Goal: Task Accomplishment & Management: Manage account settings

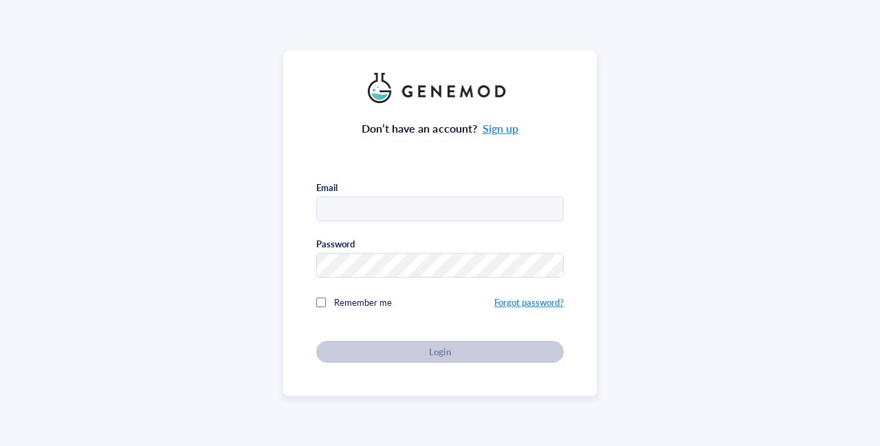
type input "[PERSON_NAME][EMAIL_ADDRESS][DOMAIN_NAME]"
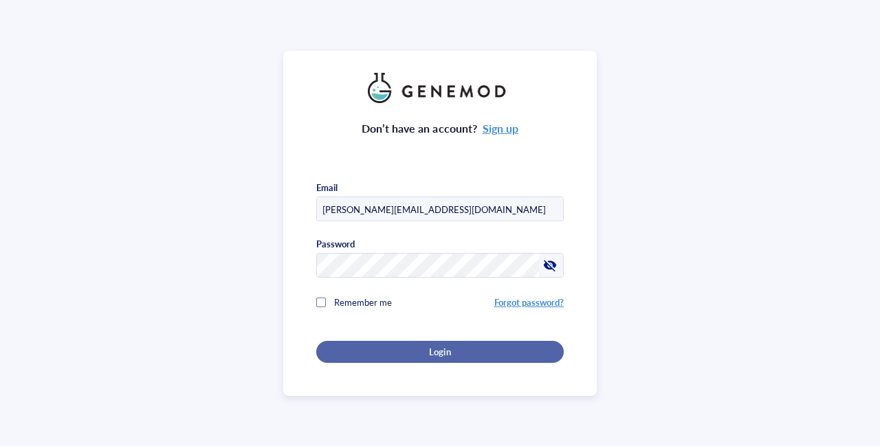
click at [439, 347] on span "Login" at bounding box center [439, 352] width 21 height 12
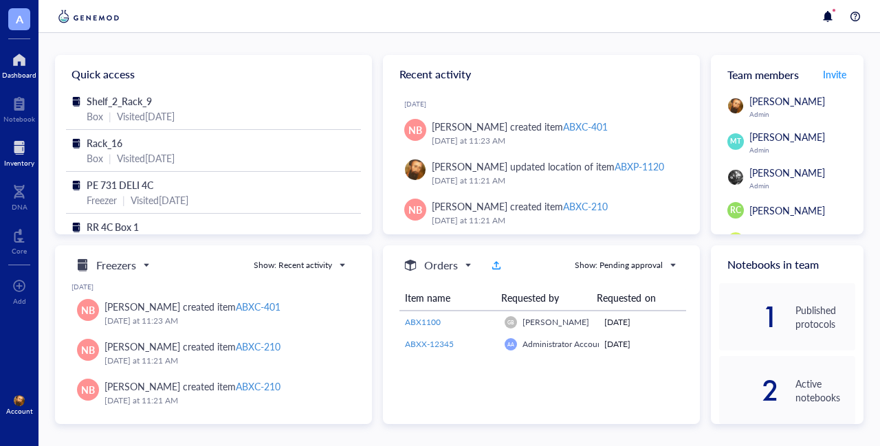
click at [12, 153] on div at bounding box center [19, 148] width 30 height 22
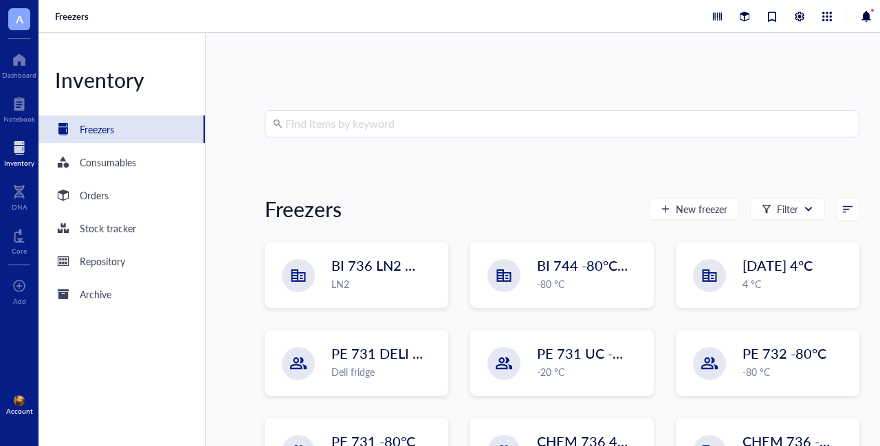
click at [353, 124] on input "search" at bounding box center [568, 124] width 566 height 26
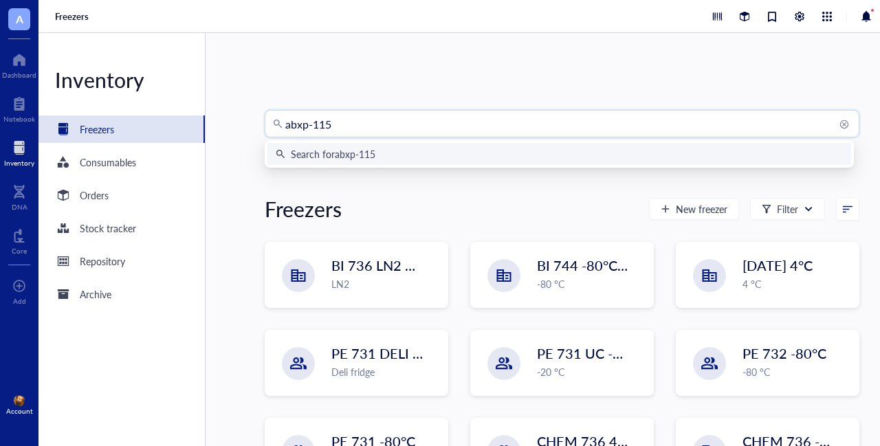
type input "abxp-1152"
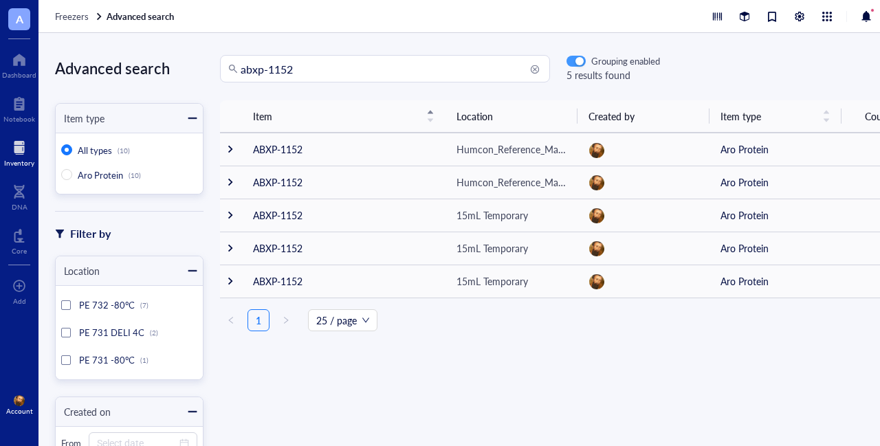
click at [580, 60] on div "button" at bounding box center [579, 62] width 8 height 8
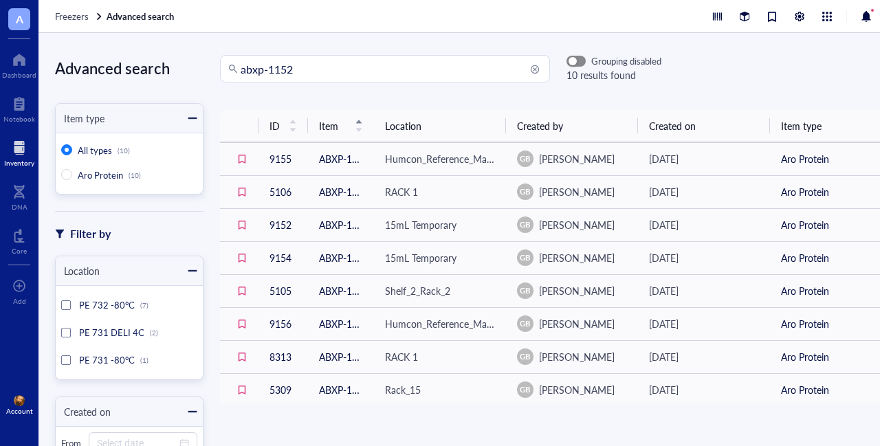
click at [580, 60] on span "button" at bounding box center [576, 61] width 18 height 10
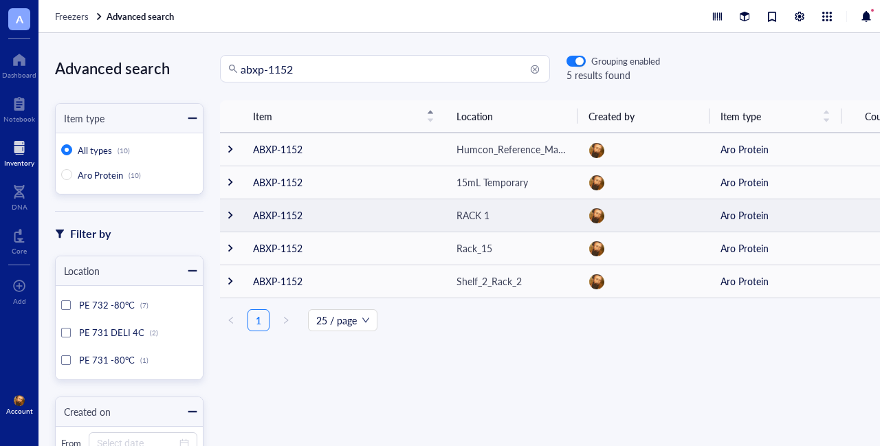
click at [232, 216] on div at bounding box center [230, 215] width 10 height 10
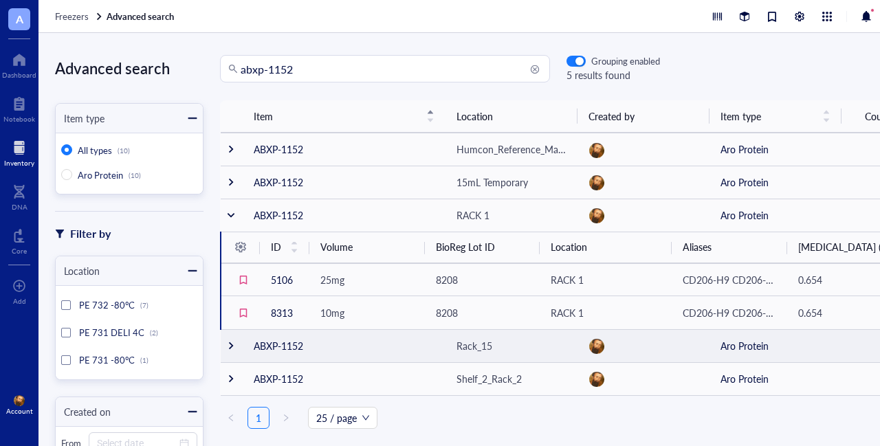
click at [232, 351] on div at bounding box center [231, 346] width 10 height 10
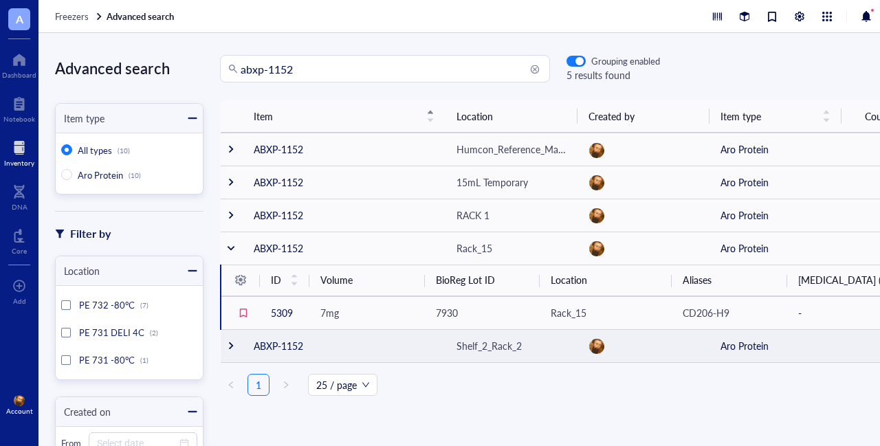
click at [232, 351] on div at bounding box center [231, 346] width 10 height 10
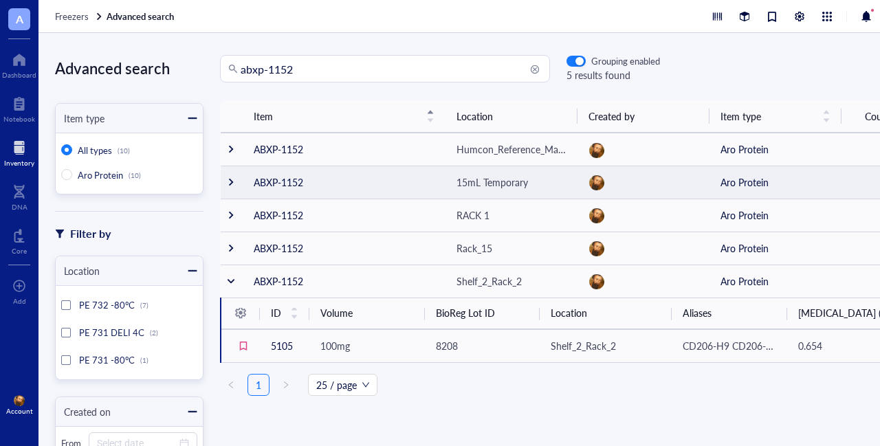
click at [233, 177] on div at bounding box center [231, 182] width 10 height 10
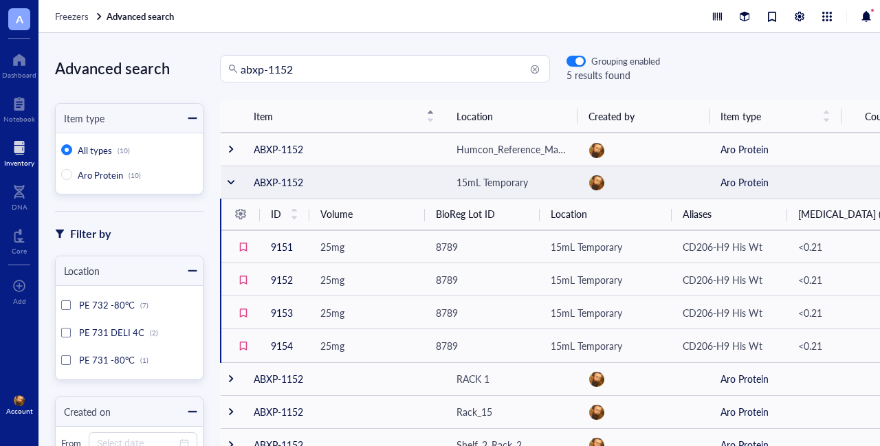
click at [231, 182] on div at bounding box center [231, 182] width 10 height 10
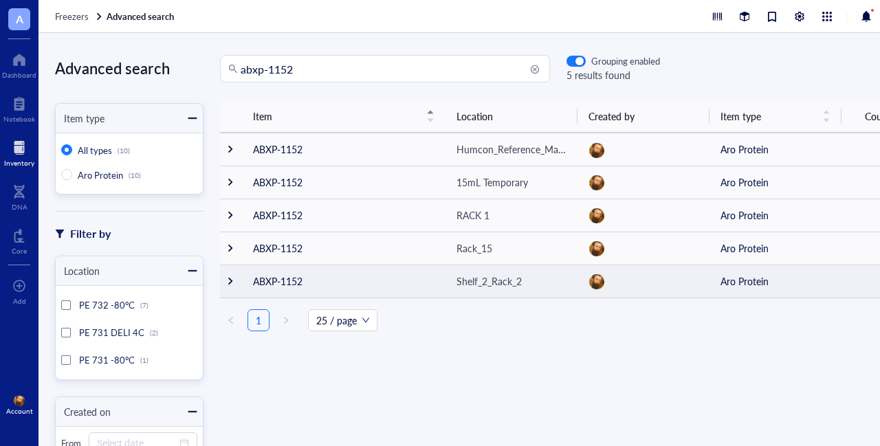
click at [228, 281] on div at bounding box center [230, 281] width 10 height 10
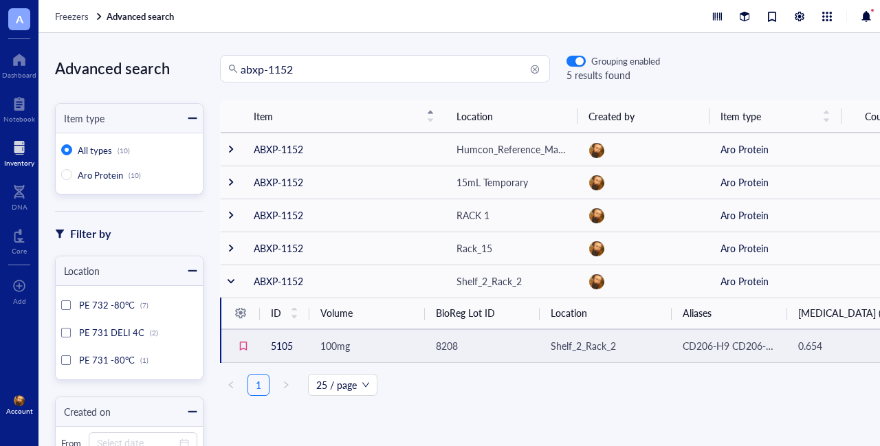
click at [331, 351] on span "100mg" at bounding box center [335, 346] width 30 height 14
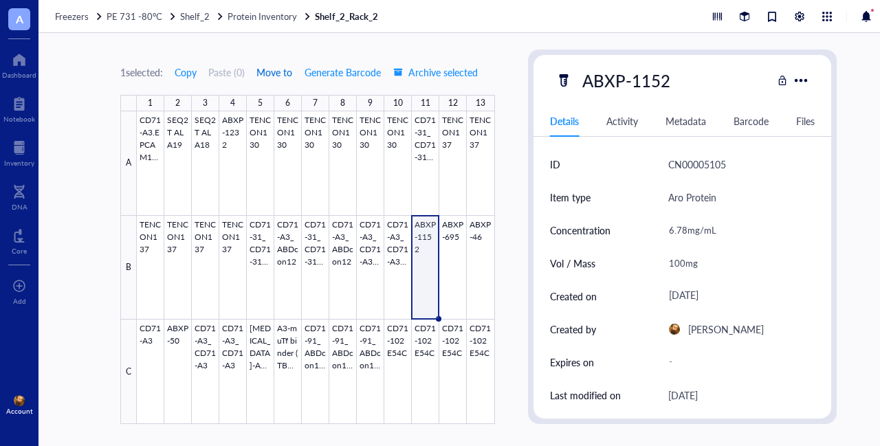
click at [280, 72] on span "Move to" at bounding box center [274, 72] width 36 height 11
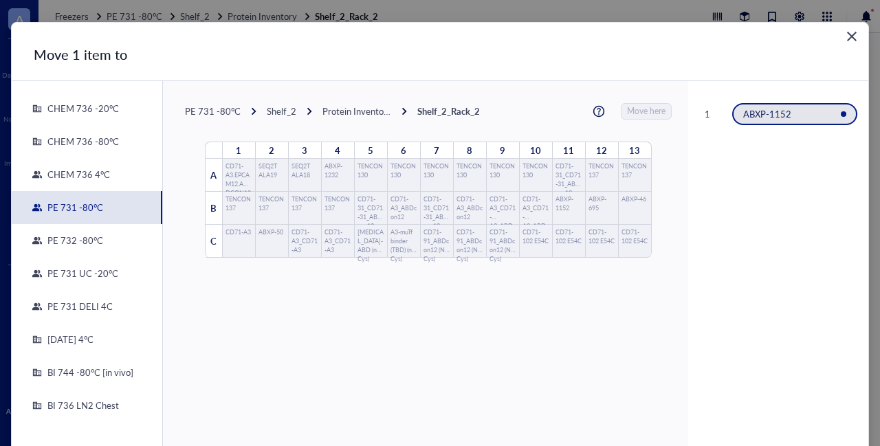
click at [70, 305] on div "PE 731 DELI 4C" at bounding box center [77, 306] width 71 height 12
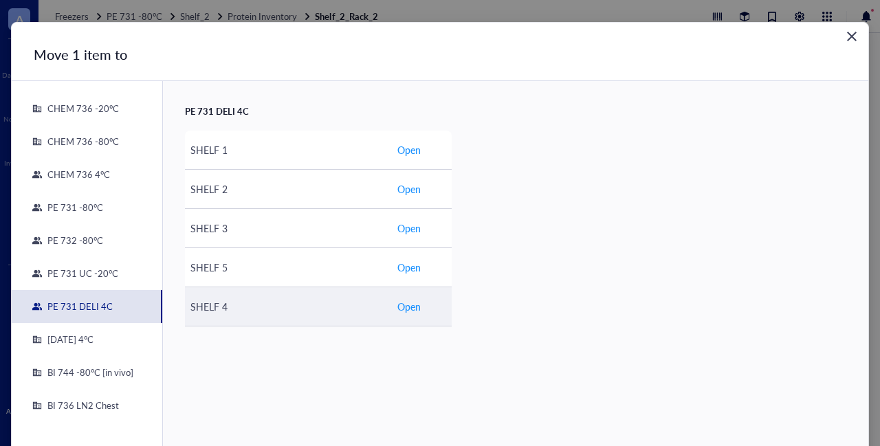
click at [418, 302] on td "Open" at bounding box center [421, 306] width 60 height 39
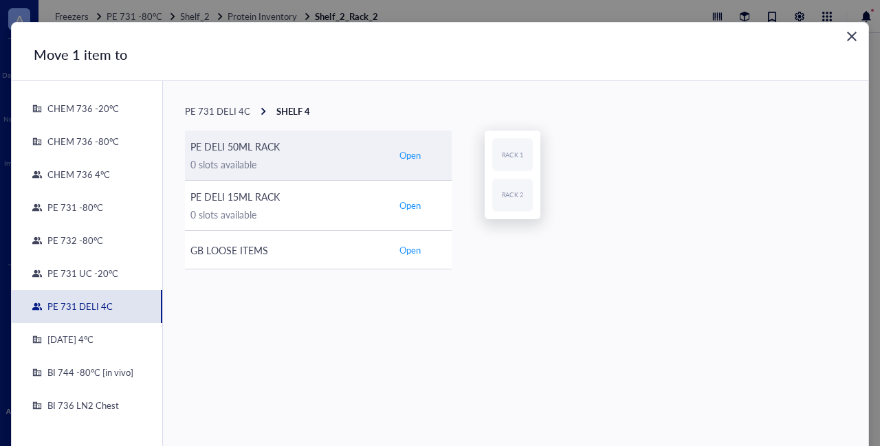
click at [412, 155] on span "Open" at bounding box center [409, 155] width 21 height 12
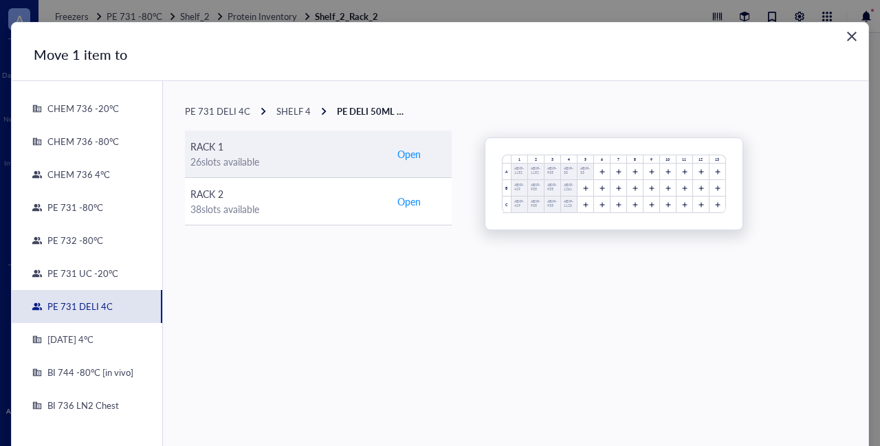
click at [404, 155] on span "Open" at bounding box center [408, 153] width 23 height 15
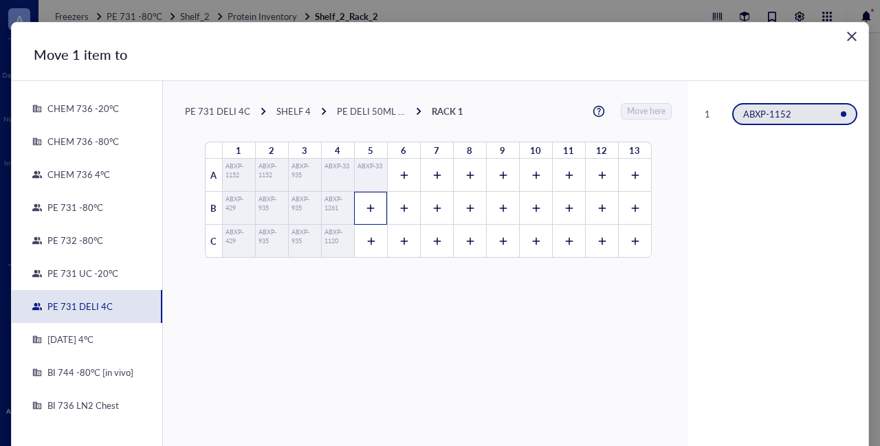
click at [367, 208] on icon at bounding box center [371, 209] width 8 height 8
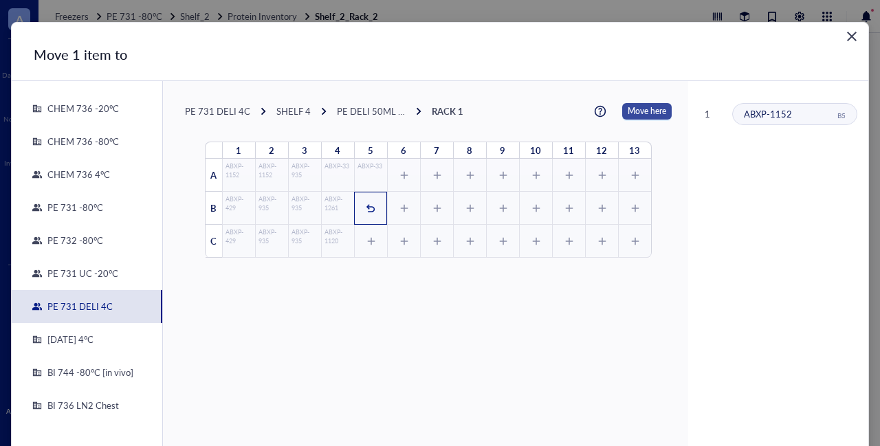
click at [632, 104] on span "Move here" at bounding box center [647, 111] width 38 height 16
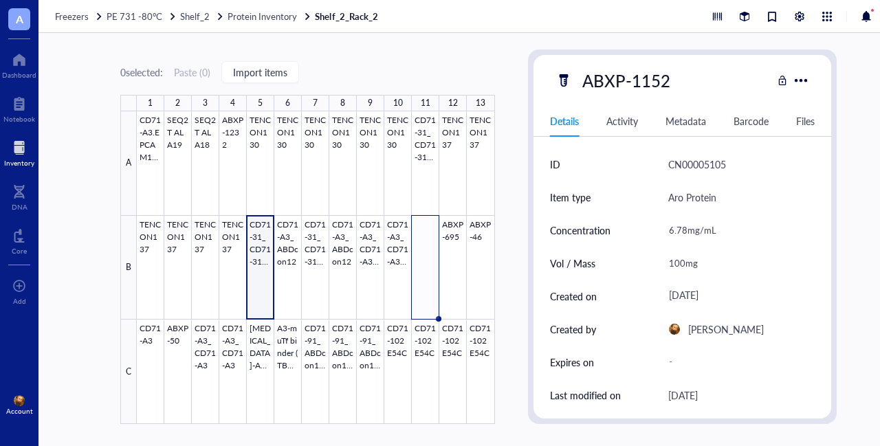
click at [16, 146] on div at bounding box center [19, 148] width 30 height 22
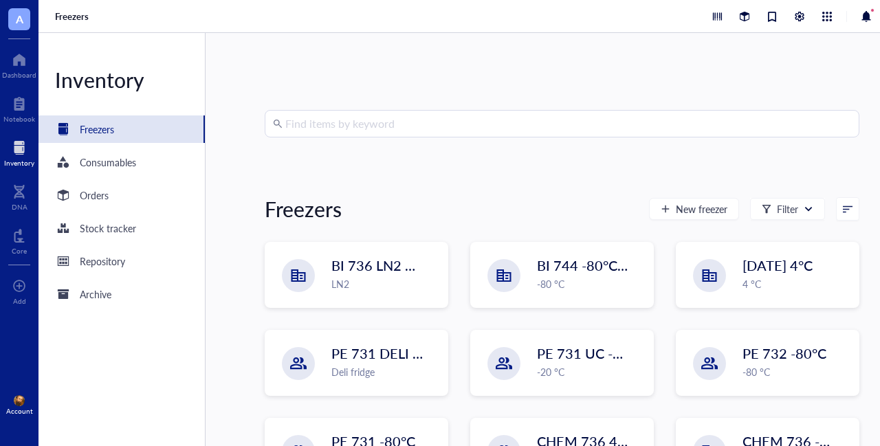
click at [441, 125] on input "search" at bounding box center [568, 124] width 566 height 26
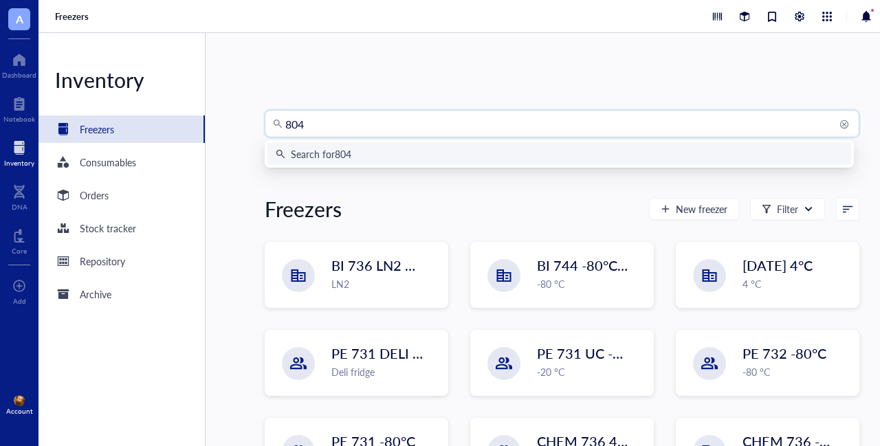
type input "8044"
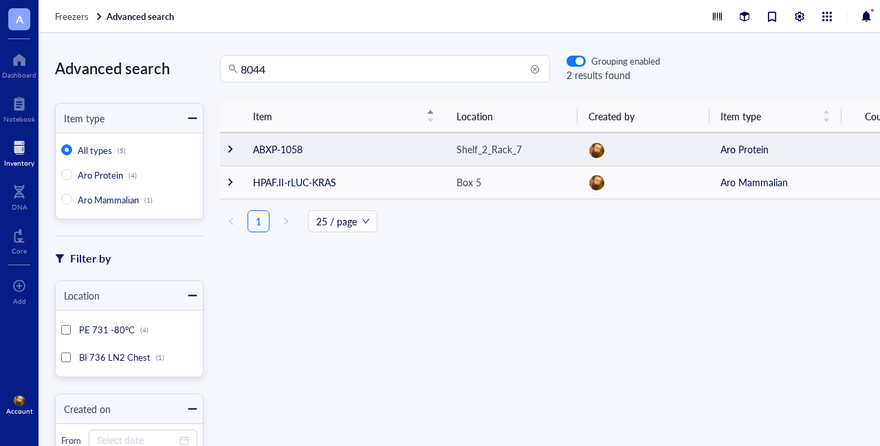
click at [230, 150] on div at bounding box center [230, 149] width 10 height 10
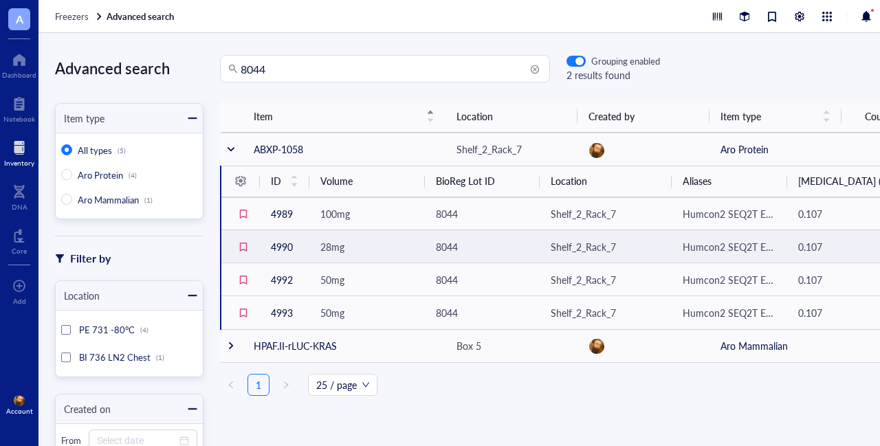
click at [283, 244] on td "4990" at bounding box center [284, 246] width 49 height 33
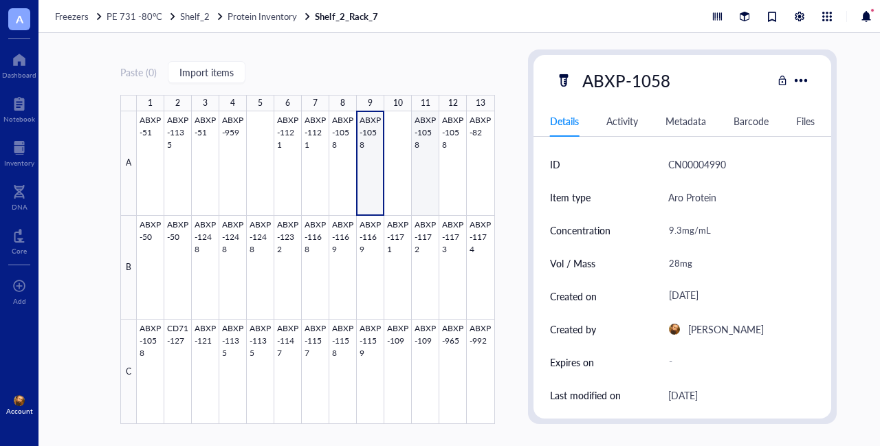
click at [425, 164] on div at bounding box center [316, 267] width 358 height 313
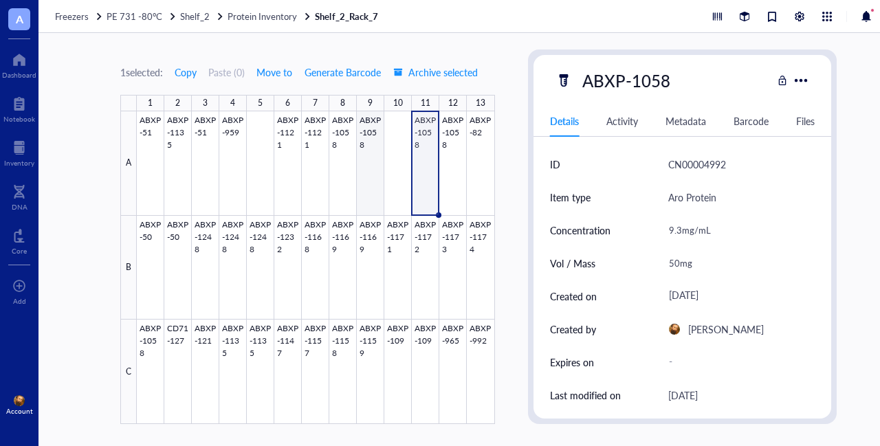
click at [371, 152] on div at bounding box center [316, 267] width 358 height 313
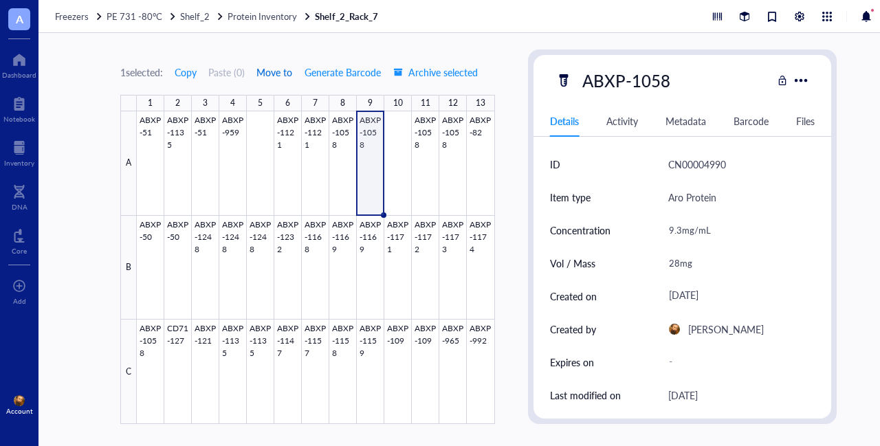
click at [280, 74] on span "Move to" at bounding box center [274, 72] width 36 height 11
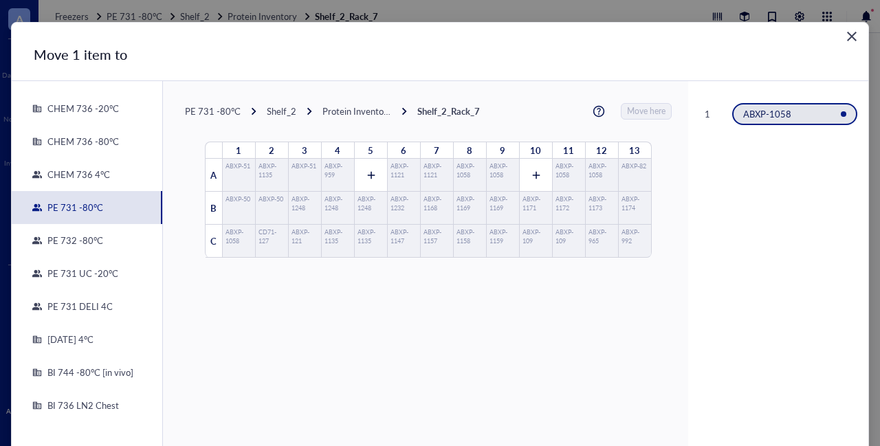
click at [78, 307] on div "PE 731 DELI 4C" at bounding box center [77, 306] width 71 height 12
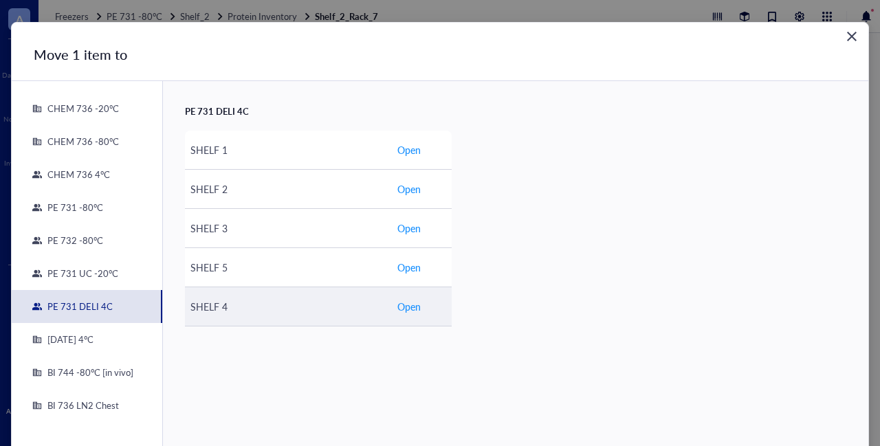
click at [404, 305] on span "Open" at bounding box center [408, 306] width 23 height 15
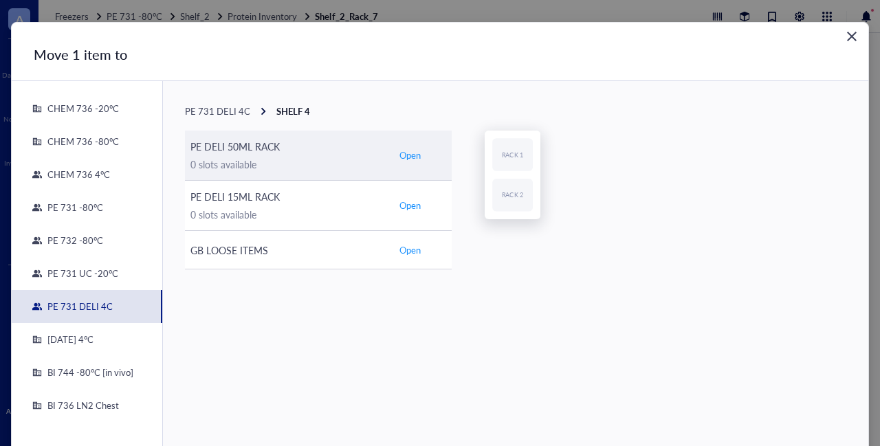
click at [418, 153] on button "Open" at bounding box center [410, 155] width 27 height 16
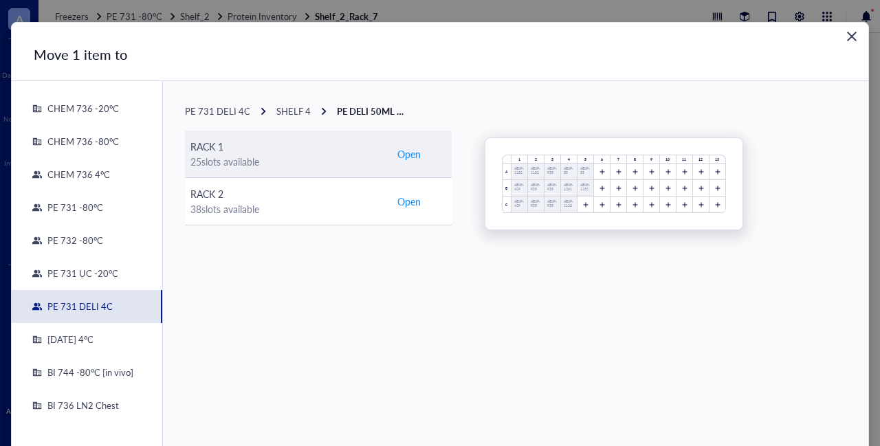
click at [412, 153] on span "Open" at bounding box center [408, 153] width 23 height 15
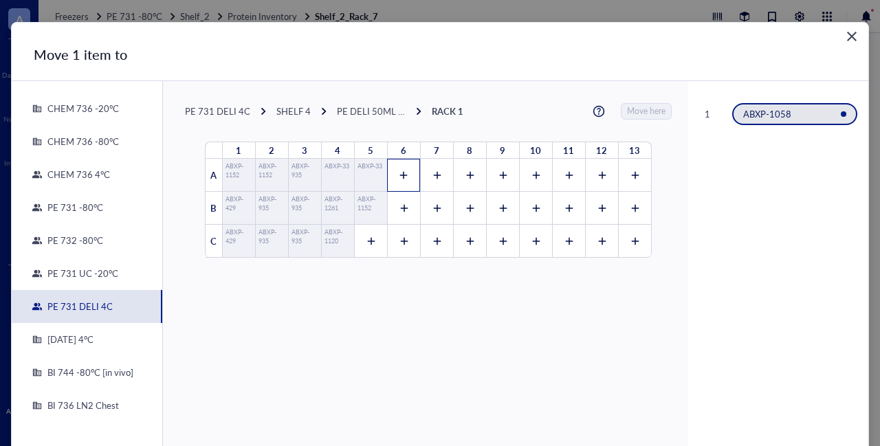
click at [400, 174] on icon at bounding box center [404, 176] width 8 height 8
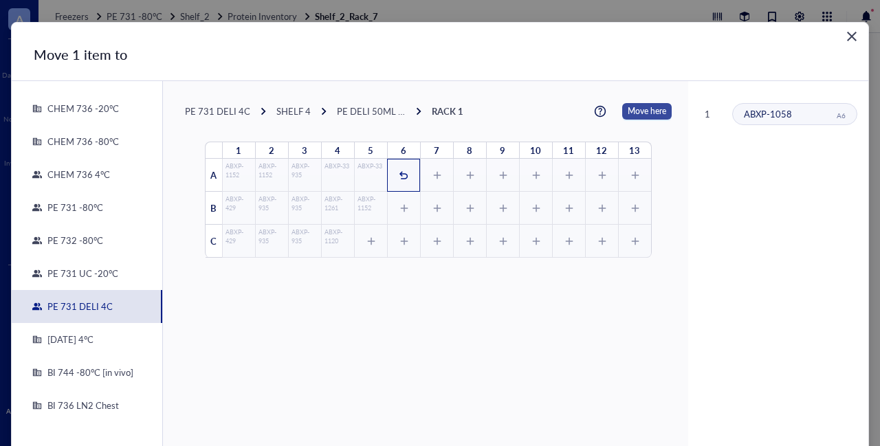
click at [639, 111] on span "Move here" at bounding box center [647, 111] width 38 height 16
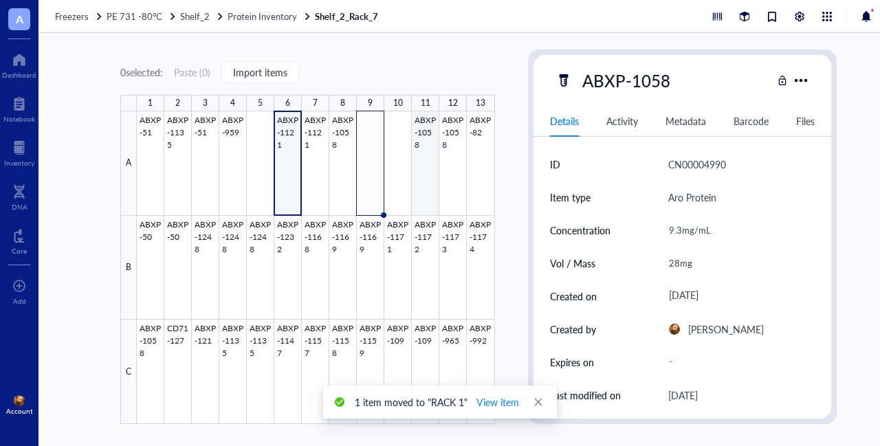
click at [419, 128] on div at bounding box center [316, 267] width 358 height 313
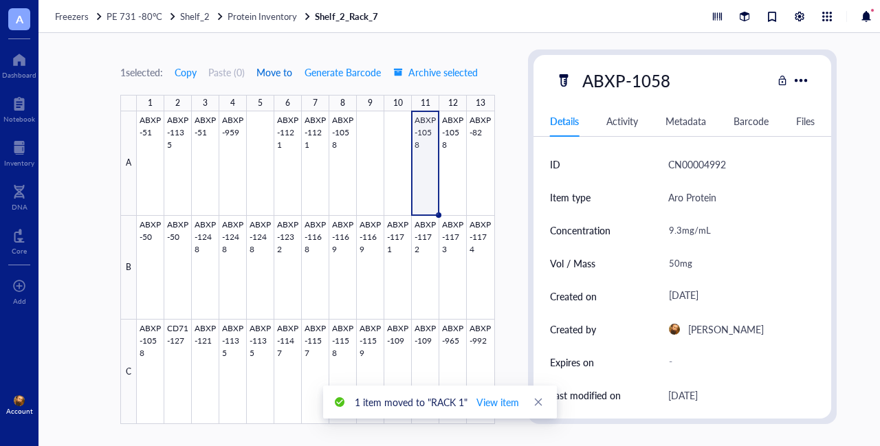
click at [284, 74] on span "Move to" at bounding box center [274, 72] width 36 height 11
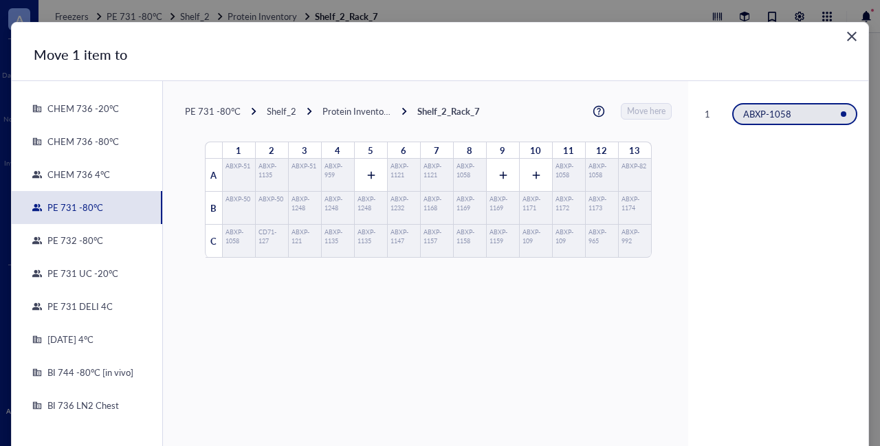
click at [87, 310] on div "PE 731 DELI 4C" at bounding box center [77, 306] width 71 height 12
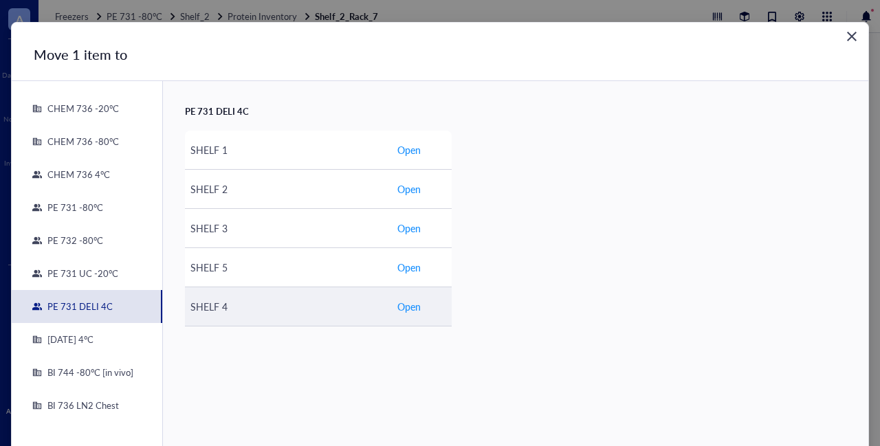
click at [403, 305] on span "Open" at bounding box center [408, 306] width 23 height 15
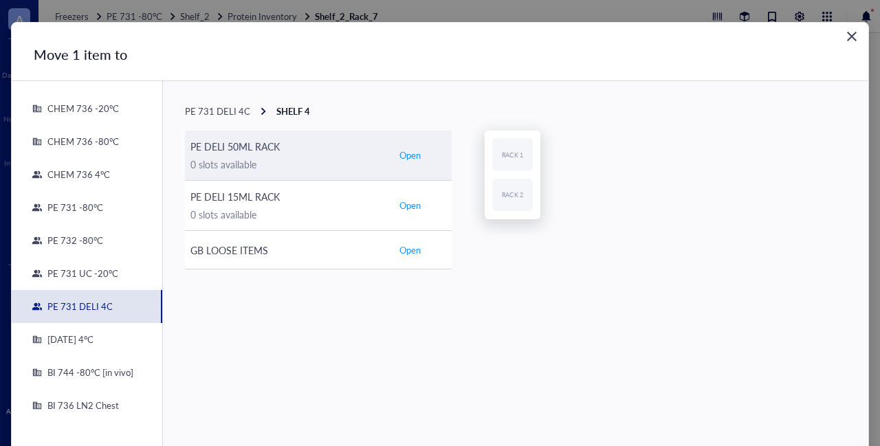
click at [404, 153] on span "Open" at bounding box center [409, 155] width 21 height 12
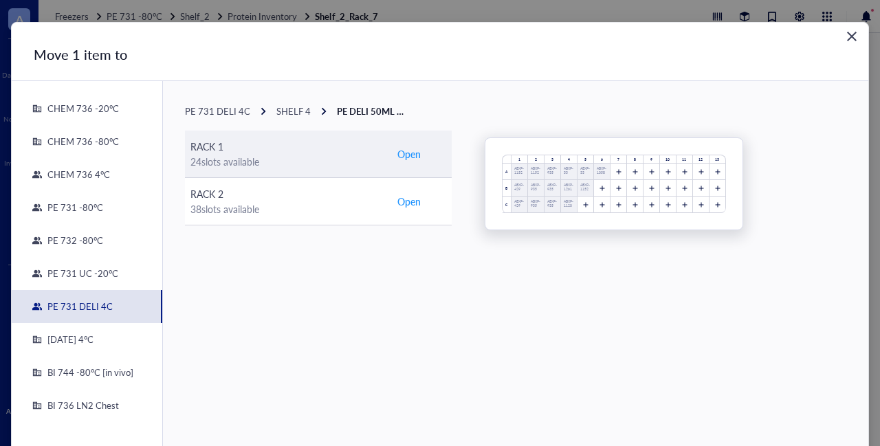
click at [403, 155] on span "Open" at bounding box center [408, 153] width 23 height 15
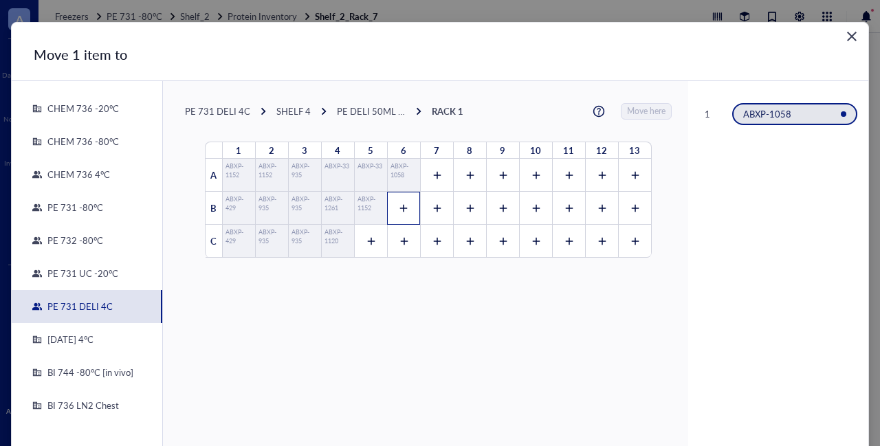
click at [399, 205] on icon at bounding box center [404, 208] width 10 height 10
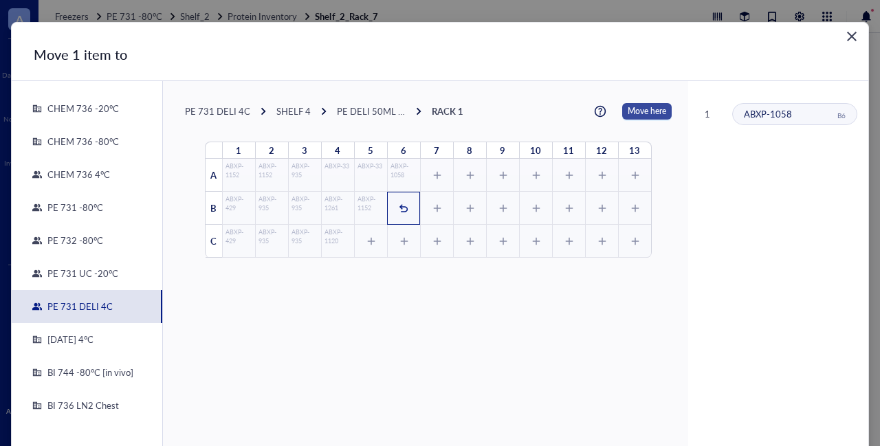
click at [628, 107] on span "Move here" at bounding box center [647, 111] width 38 height 16
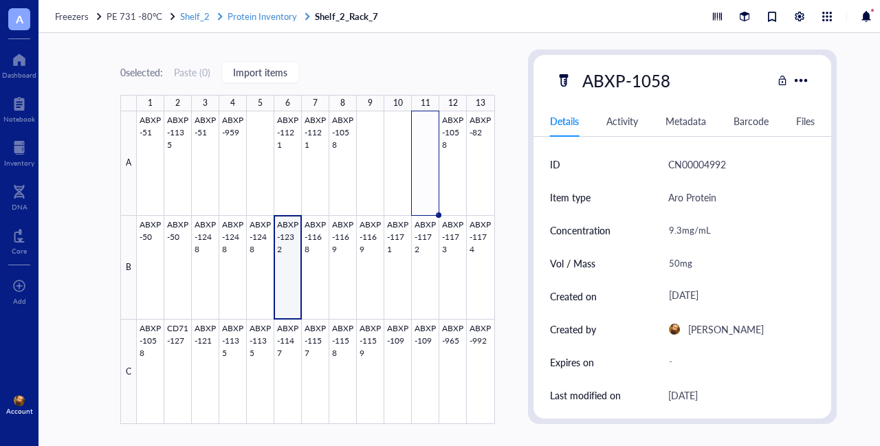
click at [250, 16] on span "Protein Inventory" at bounding box center [262, 16] width 69 height 13
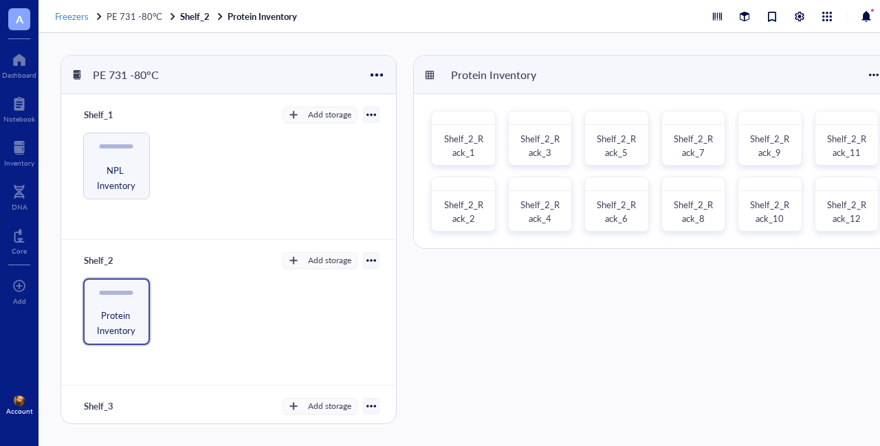
click at [76, 17] on span "Freezers" at bounding box center [72, 16] width 34 height 13
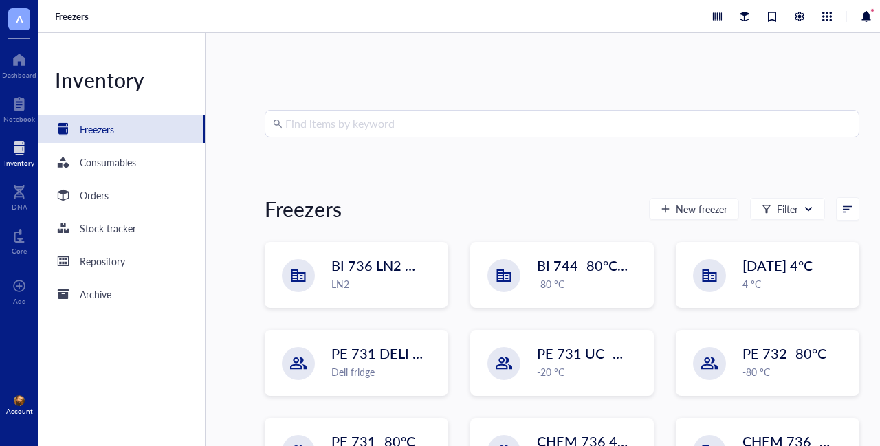
scroll to position [147, 0]
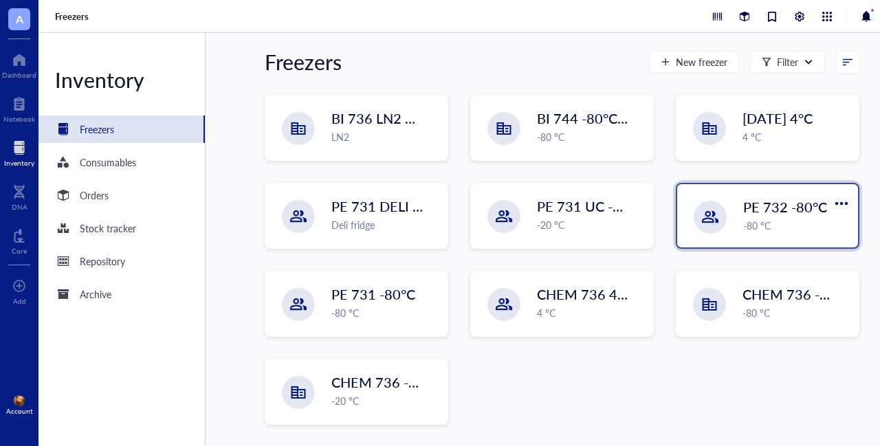
click at [797, 221] on div "-80 °C" at bounding box center [796, 225] width 107 height 15
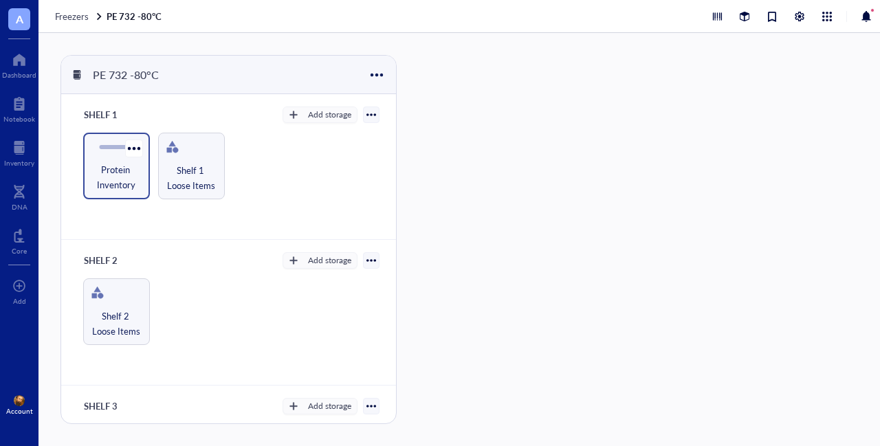
click at [113, 177] on span "Protein Inventory" at bounding box center [116, 177] width 53 height 30
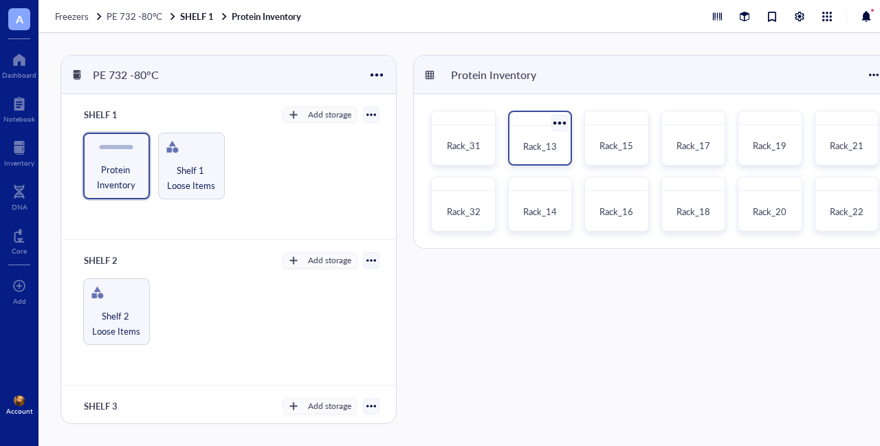
click at [542, 142] on span "Rack_13" at bounding box center [540, 146] width 34 height 13
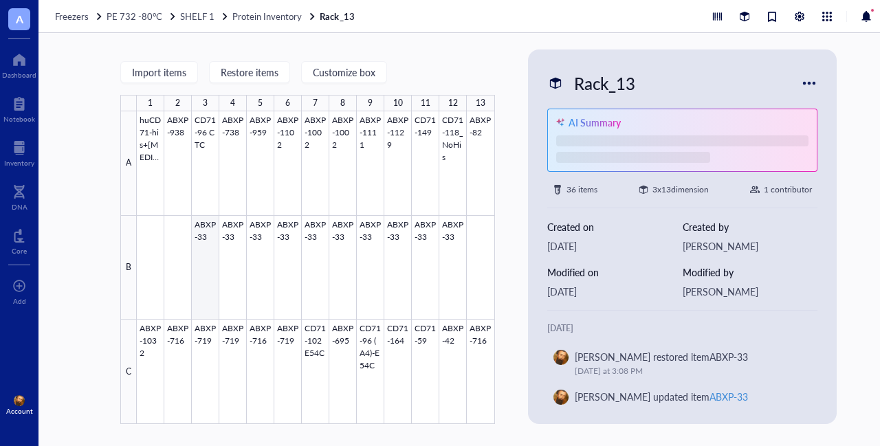
click at [208, 228] on div at bounding box center [316, 267] width 358 height 313
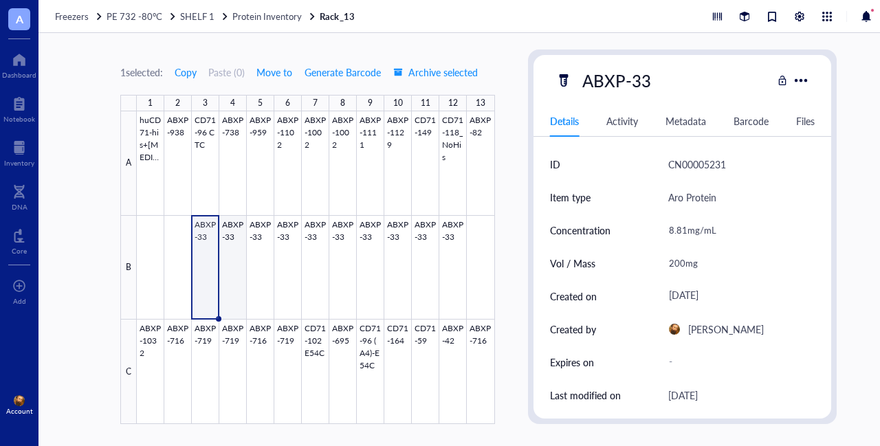
click at [236, 229] on div at bounding box center [316, 267] width 358 height 313
click at [206, 225] on div at bounding box center [316, 267] width 358 height 313
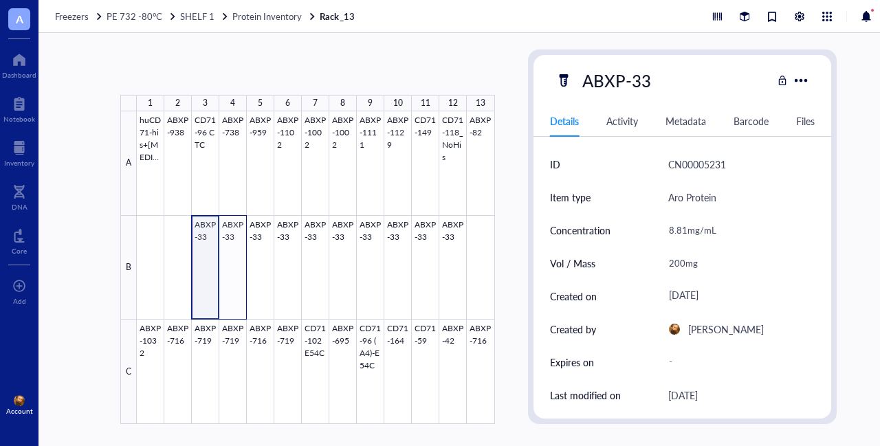
drag, startPoint x: 206, startPoint y: 232, endPoint x: 234, endPoint y: 240, distance: 30.0
click at [234, 240] on div at bounding box center [316, 267] width 358 height 313
click at [279, 70] on span "Move to" at bounding box center [274, 72] width 36 height 11
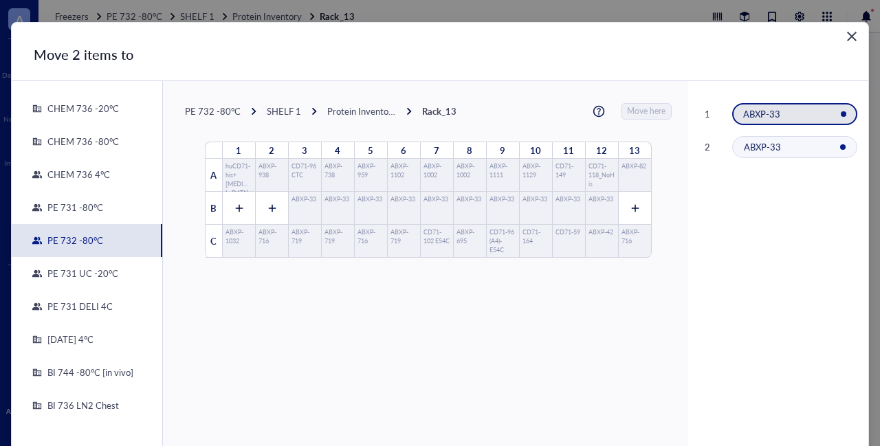
click at [74, 307] on div "PE 731 DELI 4C" at bounding box center [77, 306] width 71 height 12
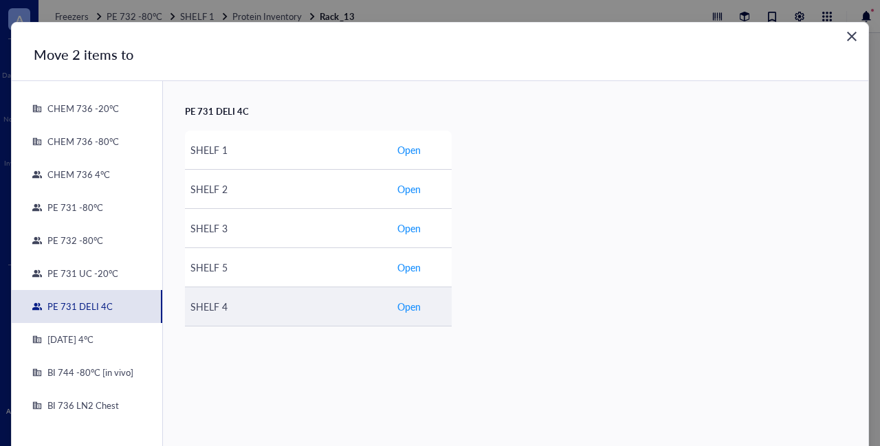
click at [408, 300] on span "Open" at bounding box center [408, 306] width 23 height 15
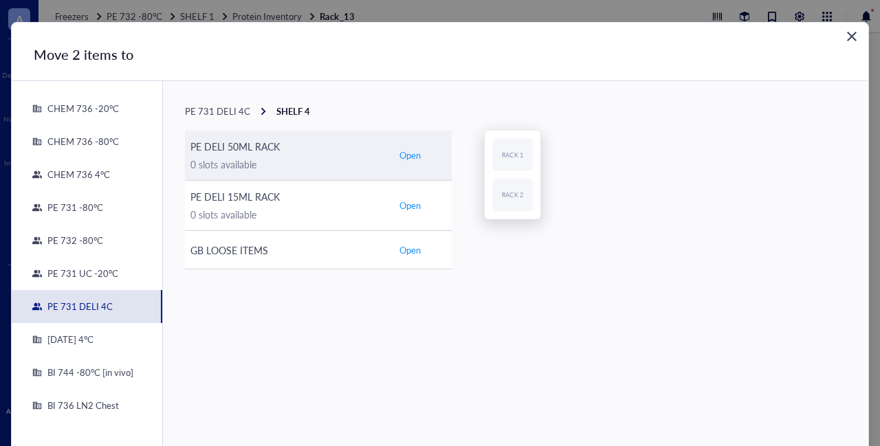
click at [409, 153] on span "Open" at bounding box center [409, 155] width 21 height 12
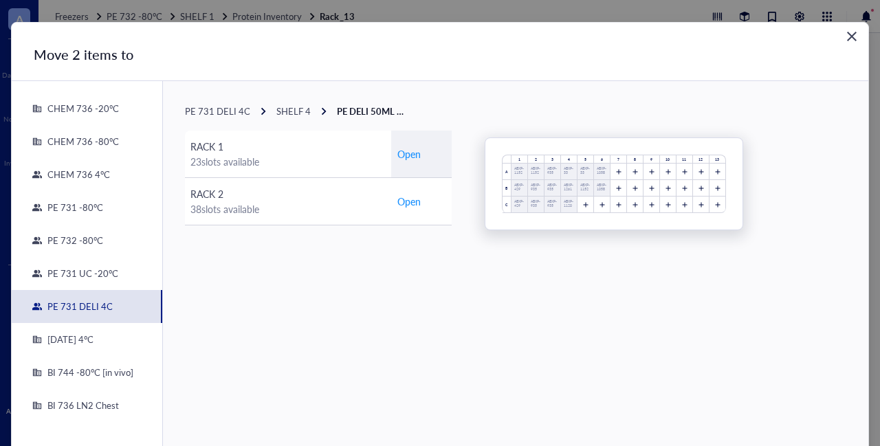
click at [409, 153] on span "Open" at bounding box center [408, 153] width 23 height 15
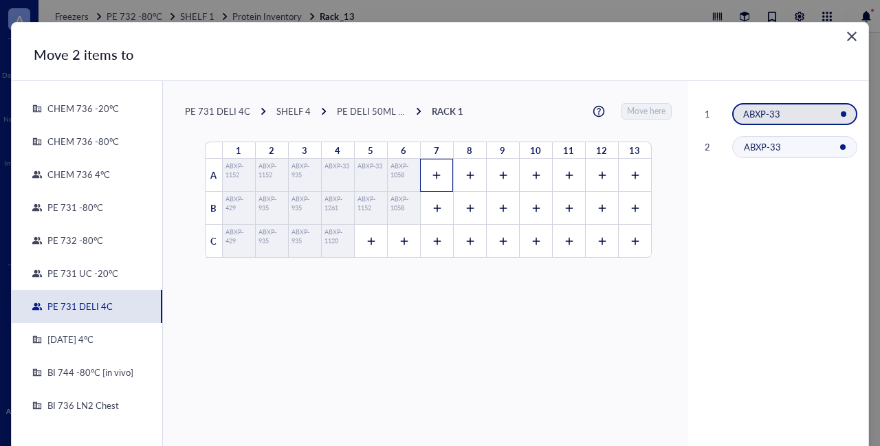
click at [432, 173] on icon at bounding box center [437, 175] width 10 height 10
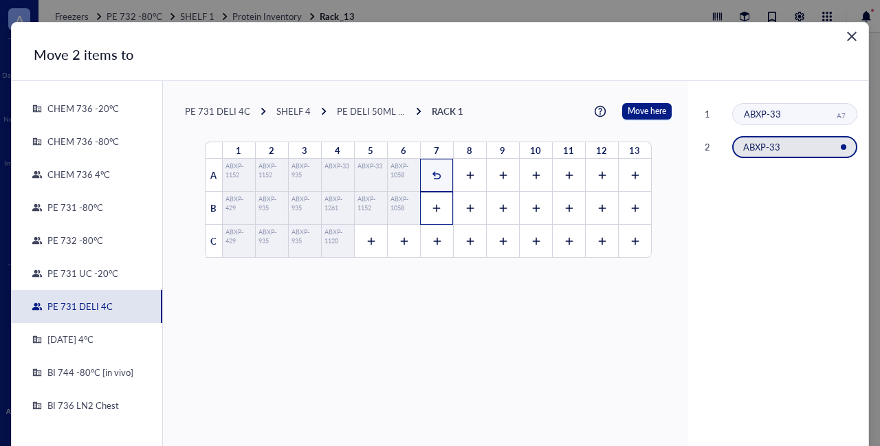
click at [433, 205] on icon at bounding box center [437, 209] width 8 height 8
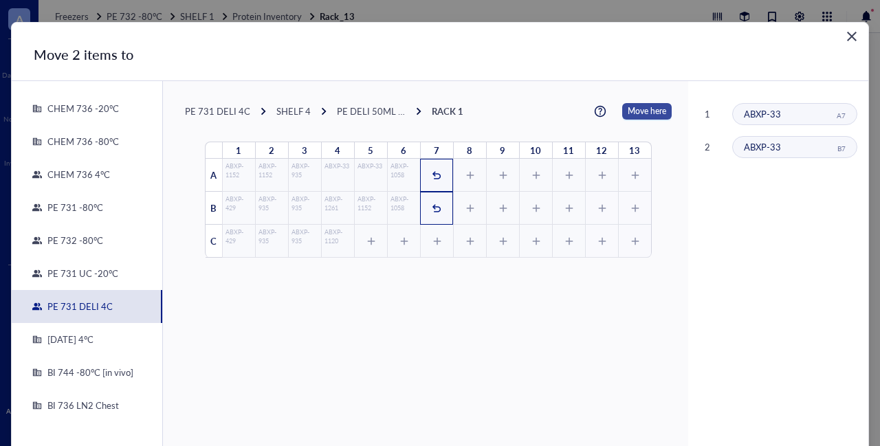
click at [633, 113] on span "Move here" at bounding box center [647, 111] width 38 height 16
